Goal: Task Accomplishment & Management: Manage account settings

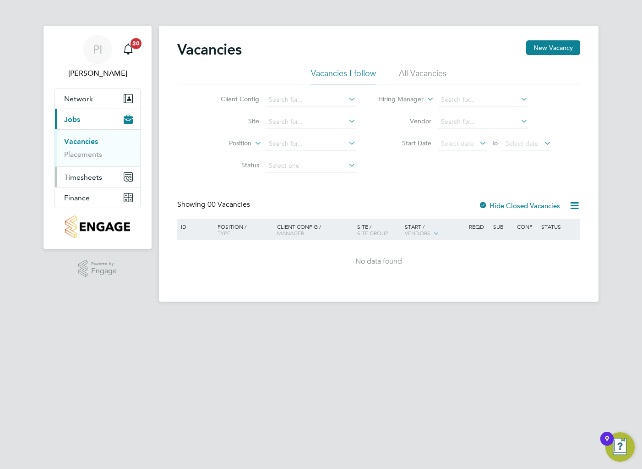
click at [76, 175] on span "Timesheets" at bounding box center [83, 177] width 38 height 9
click at [79, 171] on button "Timesheets" at bounding box center [97, 177] width 85 height 20
click at [80, 162] on link "Timesheets" at bounding box center [83, 162] width 38 height 9
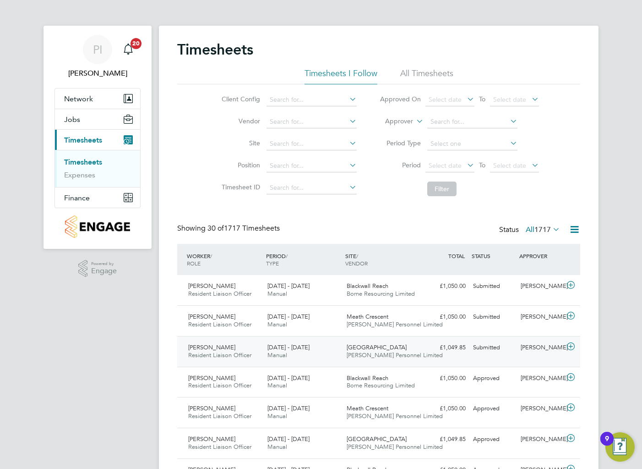
click at [569, 350] on icon at bounding box center [570, 346] width 11 height 7
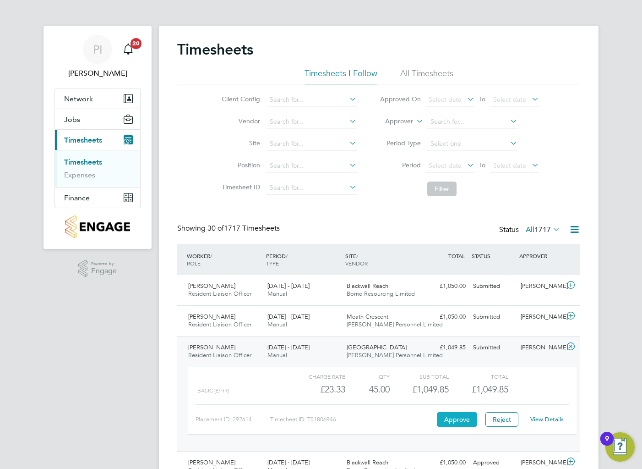
click at [452, 416] on button "Approve" at bounding box center [457, 419] width 40 height 15
click at [571, 317] on icon at bounding box center [570, 315] width 11 height 7
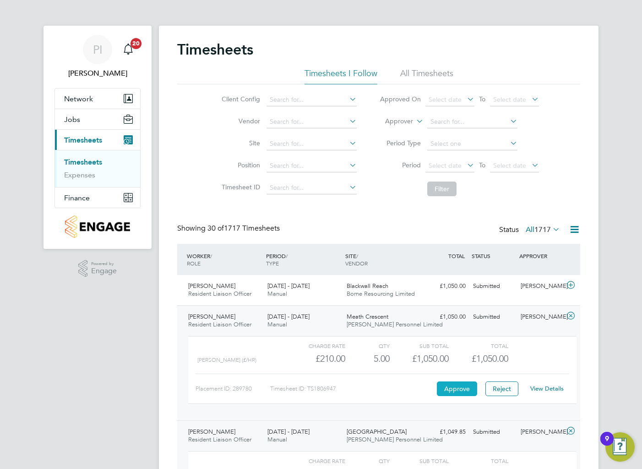
click at [461, 390] on button "Approve" at bounding box center [457, 388] width 40 height 15
click at [574, 285] on icon at bounding box center [570, 284] width 11 height 7
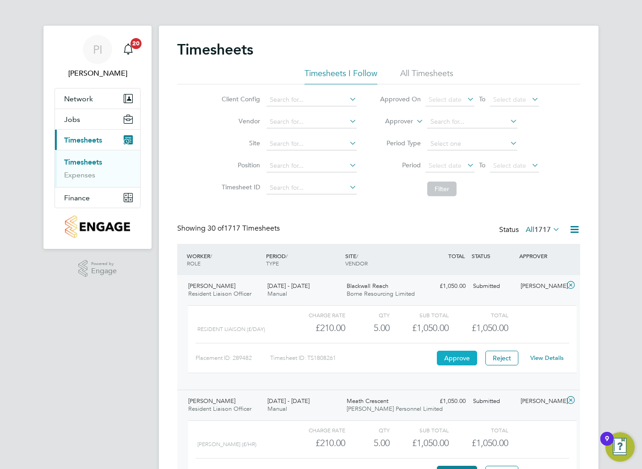
click at [462, 357] on button "Approve" at bounding box center [457, 358] width 40 height 15
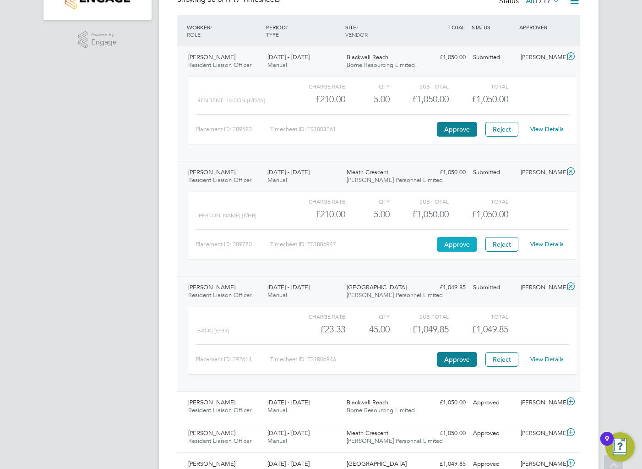
scroll to position [229, 0]
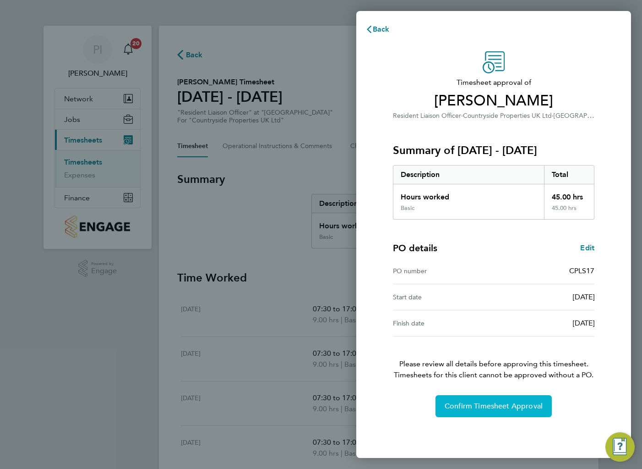
click at [521, 406] on span "Confirm Timesheet Approval" at bounding box center [494, 405] width 98 height 9
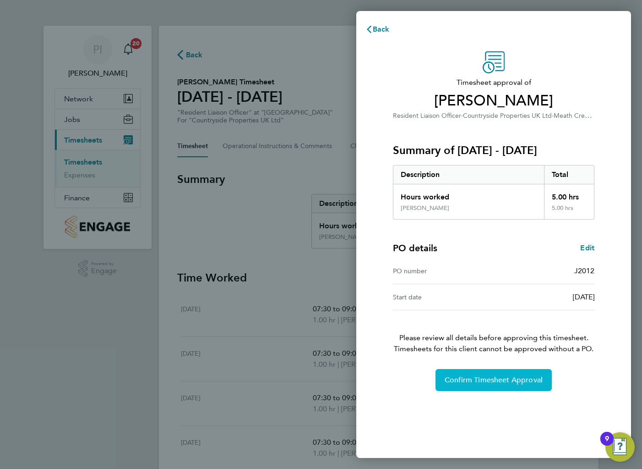
click at [494, 383] on span "Confirm Timesheet Approval" at bounding box center [494, 379] width 98 height 9
click at [544, 381] on button "Confirm Timesheet Approval" at bounding box center [494, 380] width 116 height 22
